Goal: Information Seeking & Learning: Learn about a topic

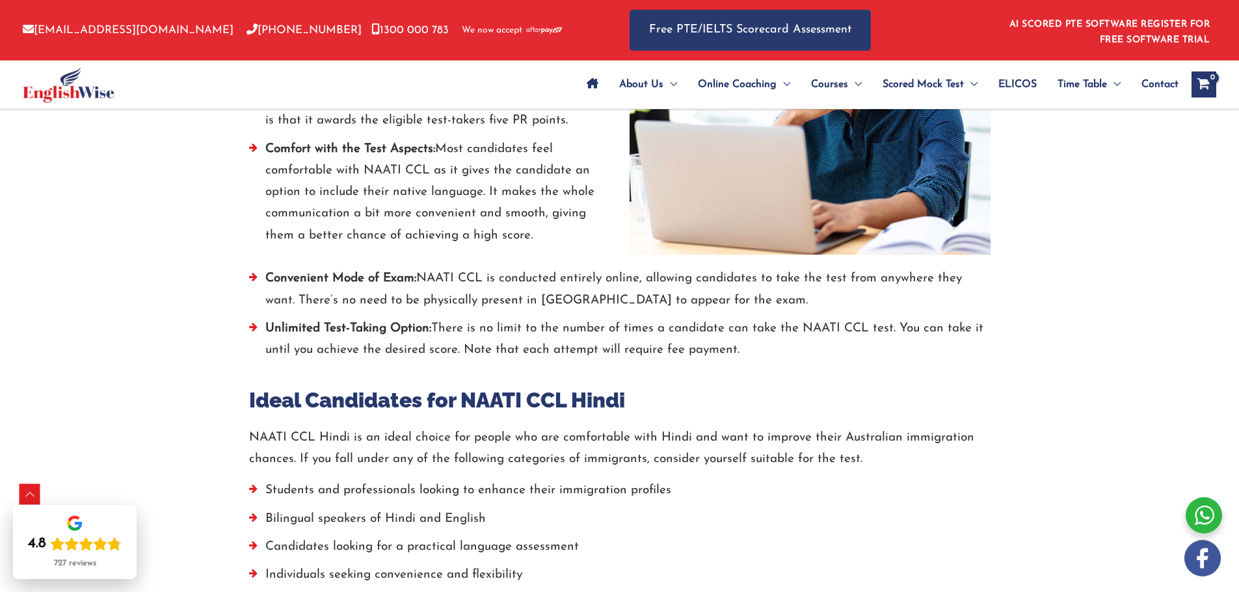
scroll to position [1951, 0]
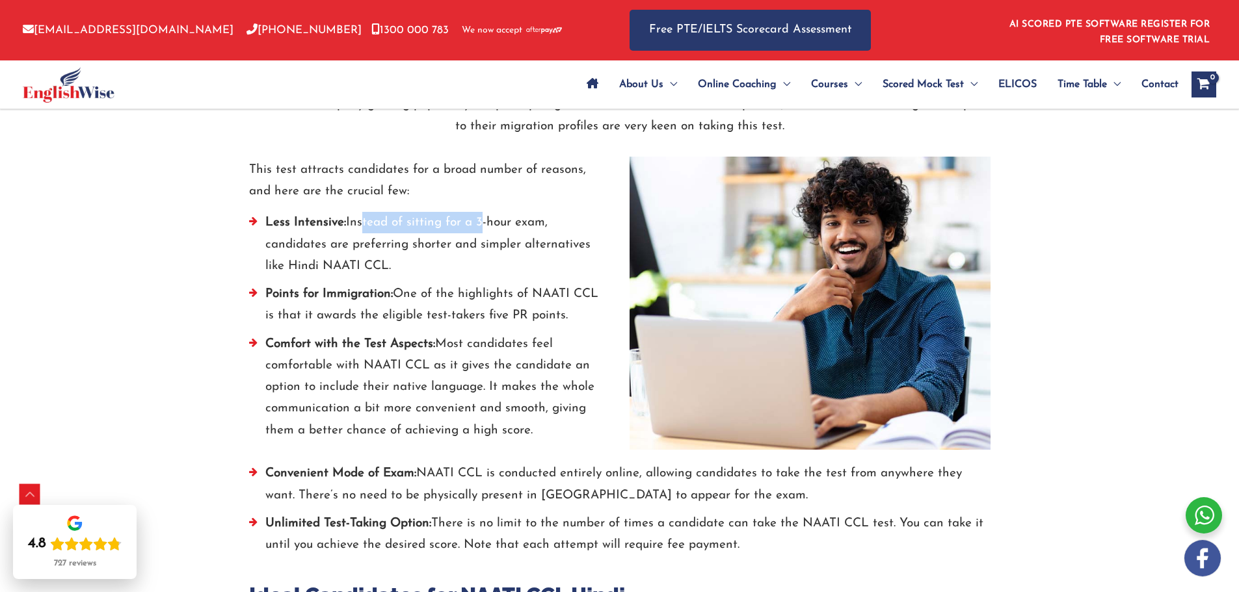
drag, startPoint x: 364, startPoint y: 226, endPoint x: 481, endPoint y: 220, distance: 117.2
click at [481, 220] on li "Less Intensive: Instead of sitting for a 3-hour exam, candidates are preferring…" at bounding box center [429, 248] width 361 height 72
drag, startPoint x: 517, startPoint y: 220, endPoint x: 464, endPoint y: 220, distance: 52.7
click at [513, 220] on li "Less Intensive: Instead of sitting for a 3-hour exam, candidates are preferring…" at bounding box center [429, 248] width 361 height 72
drag, startPoint x: 413, startPoint y: 222, endPoint x: 507, endPoint y: 227, distance: 94.4
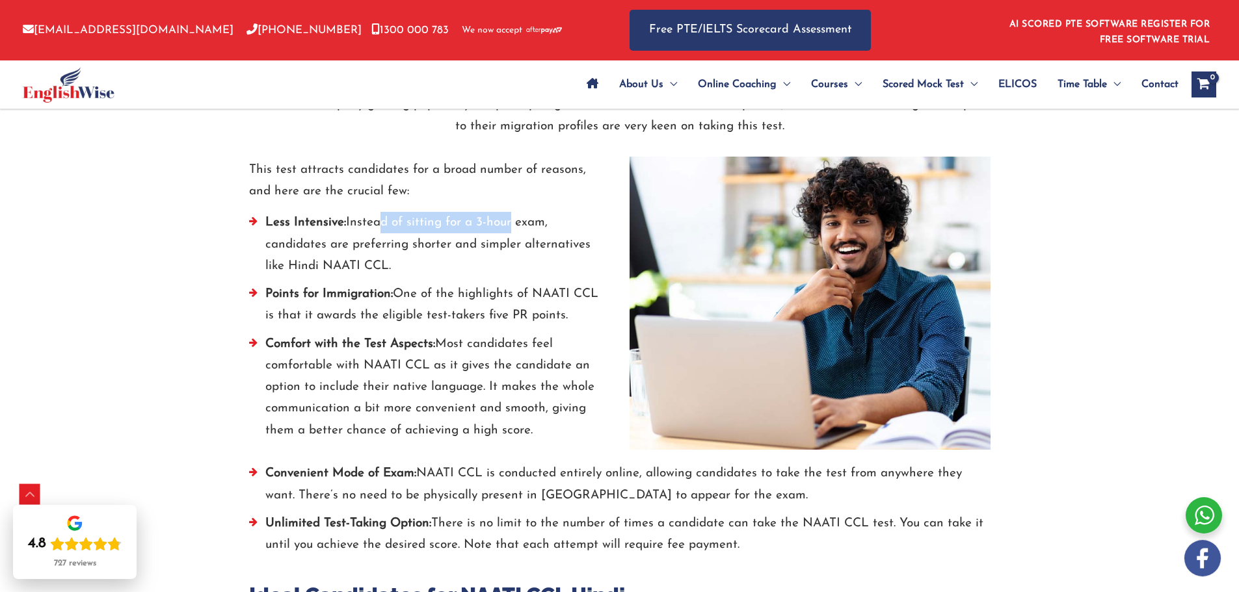
click at [507, 227] on li "Less Intensive: Instead of sitting for a 3-hour exam, candidates are preferring…" at bounding box center [429, 248] width 361 height 72
click at [525, 242] on li "Less Intensive: Instead of sitting for a 3-hour exam, candidates are preferring…" at bounding box center [429, 248] width 361 height 72
drag, startPoint x: 440, startPoint y: 224, endPoint x: 492, endPoint y: 230, distance: 51.6
click at [511, 220] on li "Less Intensive: Instead of sitting for a 3-hour exam, candidates are preferring…" at bounding box center [429, 248] width 361 height 72
drag, startPoint x: 367, startPoint y: 249, endPoint x: 471, endPoint y: 242, distance: 103.6
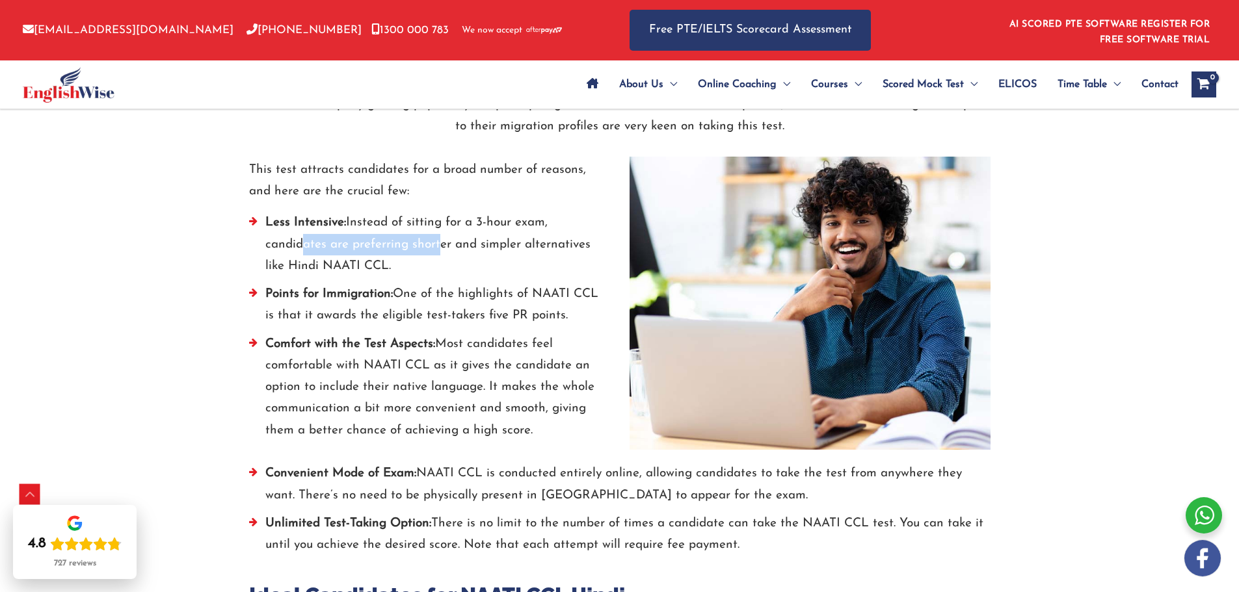
click at [440, 248] on li "Less Intensive: Instead of sitting for a 3-hour exam, candidates are preferring…" at bounding box center [429, 248] width 361 height 72
click at [494, 240] on li "Less Intensive: Instead of sitting for a 3-hour exam, candidates are preferring…" at bounding box center [429, 248] width 361 height 72
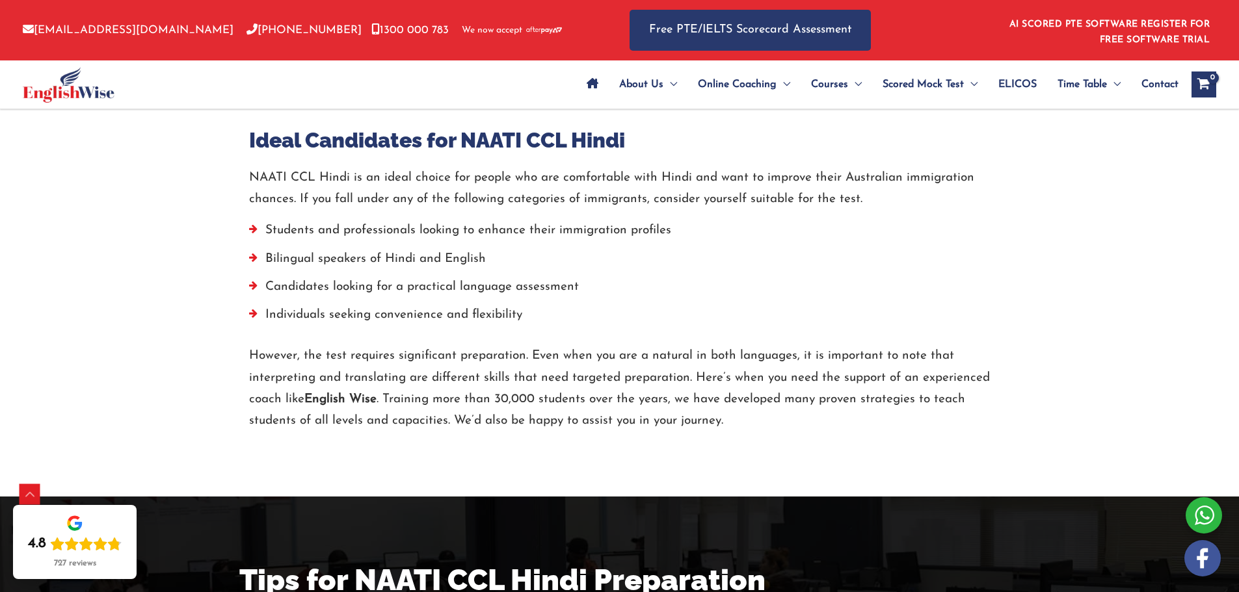
scroll to position [2471, 0]
